Goal: Information Seeking & Learning: Learn about a topic

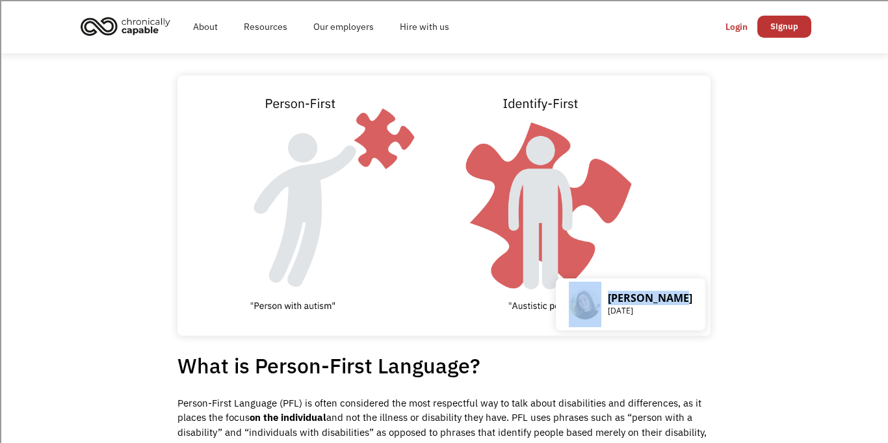
drag, startPoint x: 691, startPoint y: 297, endPoint x: 611, endPoint y: 300, distance: 80.0
click at [611, 300] on div "[PERSON_NAME] [DATE]" at bounding box center [631, 304] width 150 height 52
copy div "[PERSON_NAME]"
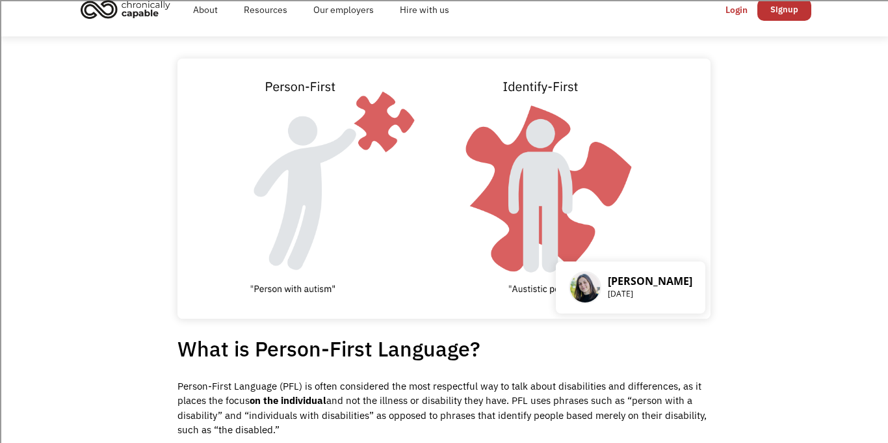
drag, startPoint x: 664, startPoint y: 293, endPoint x: 617, endPoint y: 295, distance: 47.5
click at [617, 295] on div "[PERSON_NAME] [DATE]" at bounding box center [631, 287] width 150 height 52
click at [608, 295] on div at bounding box center [588, 288] width 39 height 46
drag, startPoint x: 617, startPoint y: 295, endPoint x: 661, endPoint y: 296, distance: 44.2
click at [661, 296] on div "[PERSON_NAME] [DATE]" at bounding box center [631, 287] width 150 height 52
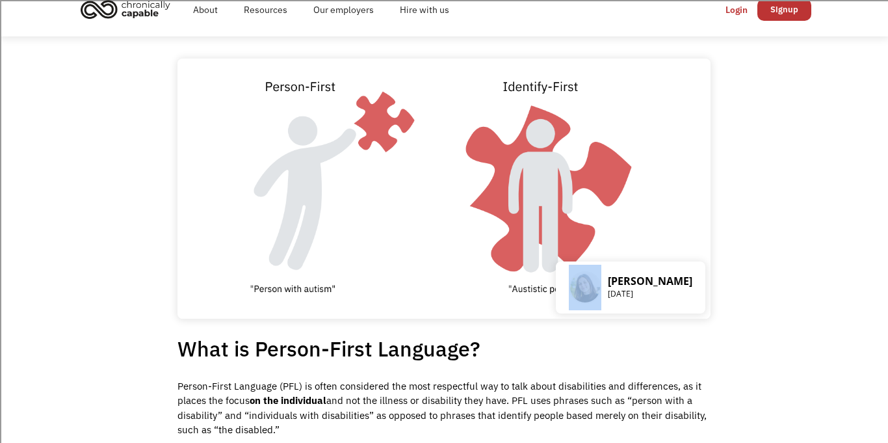
click at [660, 296] on p "[DATE]" at bounding box center [650, 293] width 85 height 13
click at [664, 292] on p "[DATE]" at bounding box center [650, 293] width 85 height 13
drag, startPoint x: 661, startPoint y: 295, endPoint x: 618, endPoint y: 295, distance: 42.9
click at [618, 295] on p "[DATE]" at bounding box center [650, 293] width 85 height 13
click at [681, 296] on p "[DATE]" at bounding box center [650, 293] width 85 height 13
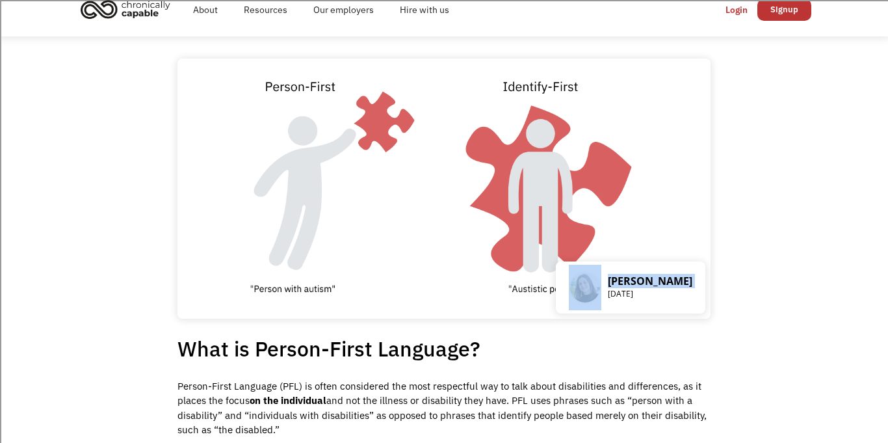
drag, startPoint x: 681, startPoint y: 296, endPoint x: 622, endPoint y: 295, distance: 59.2
click at [622, 295] on p "[DATE]" at bounding box center [650, 293] width 85 height 13
